Goal: Information Seeking & Learning: Learn about a topic

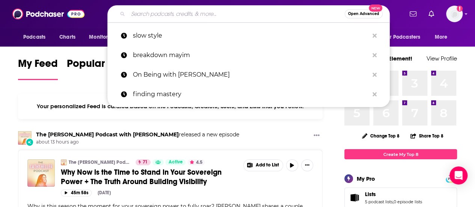
click at [234, 18] on input "Search podcasts, credits, & more..." at bounding box center [236, 14] width 217 height 12
paste input "Just Heal with [PERSON_NAME]"
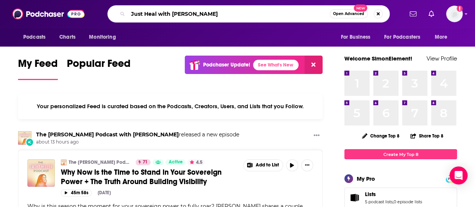
type input "Just Heal with [PERSON_NAME]"
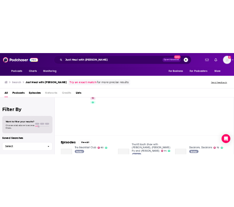
scroll to position [38, 0]
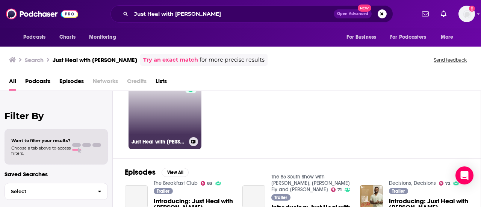
click at [177, 129] on link "50 Just Heal with [PERSON_NAME]" at bounding box center [165, 112] width 73 height 73
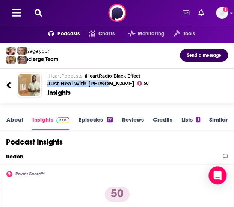
drag, startPoint x: 47, startPoint y: 84, endPoint x: 106, endPoint y: 85, distance: 59.4
click at [106, 85] on div "iHeartPodcasts • iHeartRadio • Black Effect Just Heal with [PERSON_NAME] 50 Ins…" at bounding box center [128, 85] width 175 height 24
copy h2 "Just Heal with [PERSON_NAME]"
